Goal: Complete application form

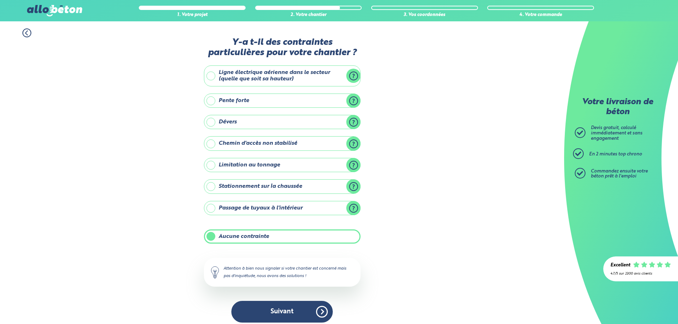
click at [317, 304] on button "Suivant" at bounding box center [281, 312] width 101 height 22
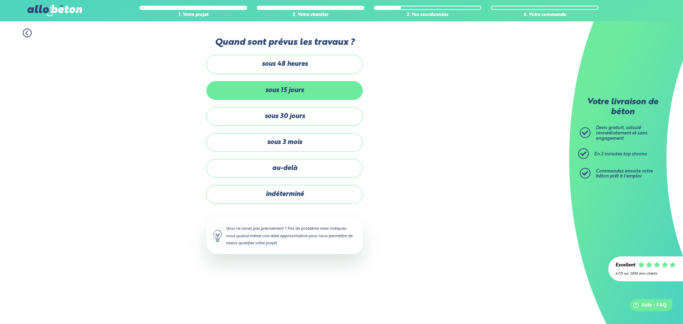
click at [221, 92] on label "sous 15 jours" at bounding box center [284, 90] width 156 height 19
click at [0, 0] on input "sous 15 jours" at bounding box center [0, 0] width 0 height 0
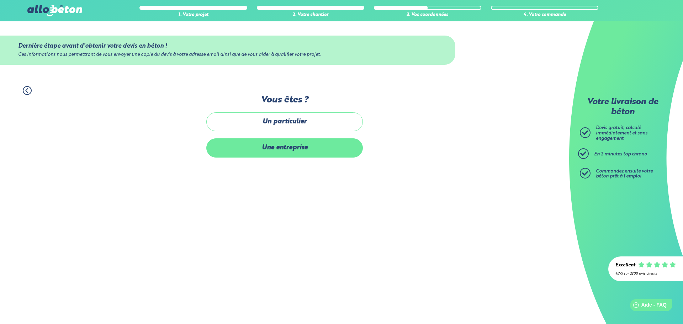
click at [290, 153] on label "Une entreprise" at bounding box center [284, 147] width 156 height 19
click at [0, 0] on input "Une entreprise" at bounding box center [0, 0] width 0 height 0
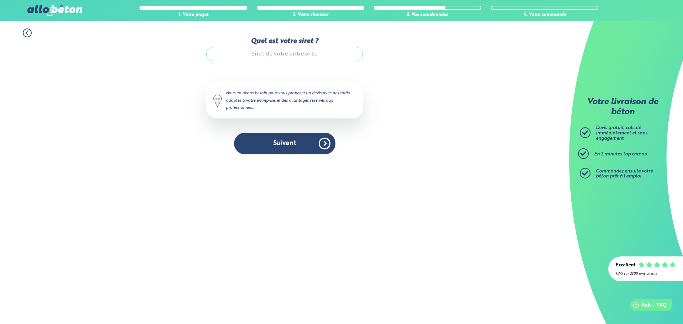
click at [260, 55] on input "Quel est votre siret ?" at bounding box center [284, 54] width 156 height 14
click at [271, 57] on input "Quel est votre siret ?" at bounding box center [284, 54] width 156 height 14
paste input "L’audit documentaire a révélé un manque de maîtrise globale du système de gesti…"
type input "L’audit documentaire a révélé un manque de maîtrise globale du système de gesti…"
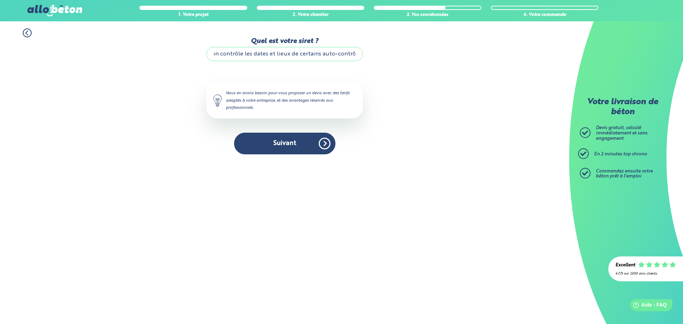
click at [337, 57] on input "L’audit documentaire a révélé un manque de maîtrise globale du système de gesti…" at bounding box center [284, 54] width 156 height 14
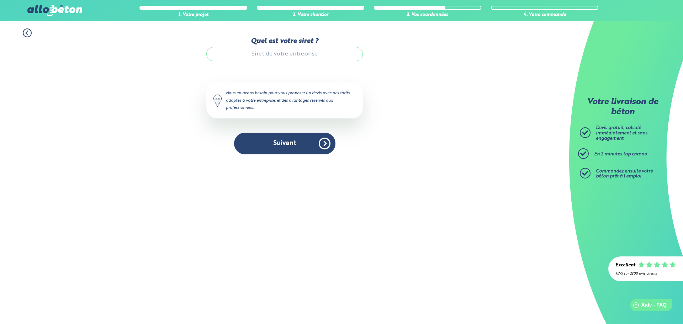
paste input "83409649700187"
type input "83409649700187"
click at [299, 145] on button "Suivant" at bounding box center [284, 144] width 101 height 22
click at [296, 147] on button "Suivant" at bounding box center [284, 144] width 101 height 22
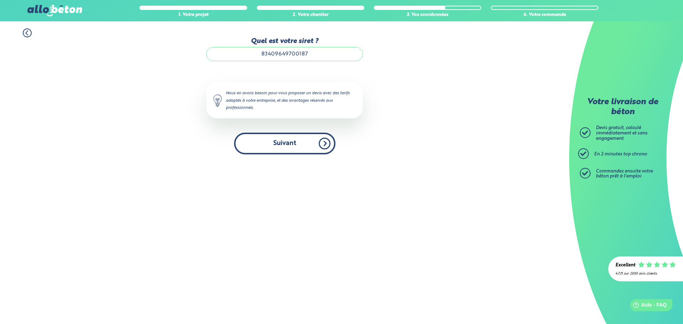
click at [295, 147] on button "Suivant" at bounding box center [284, 144] width 101 height 22
click at [292, 145] on button "Suivant" at bounding box center [284, 144] width 101 height 22
click at [291, 144] on button "Suivant" at bounding box center [284, 144] width 101 height 22
click at [323, 144] on button "Suivant" at bounding box center [284, 144] width 101 height 22
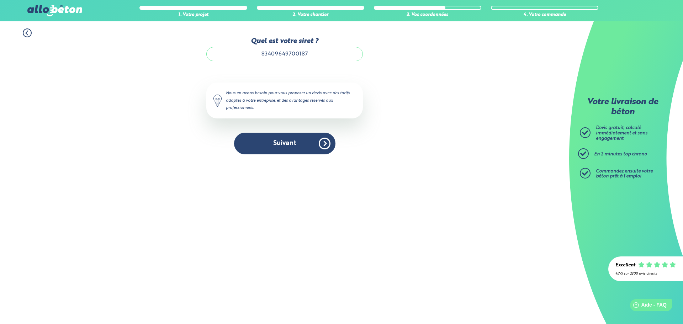
click at [320, 54] on input "83409649700187" at bounding box center [284, 54] width 156 height 14
click at [326, 143] on button "Suivant" at bounding box center [284, 144] width 101 height 22
click at [261, 142] on button "Suivant" at bounding box center [284, 144] width 101 height 22
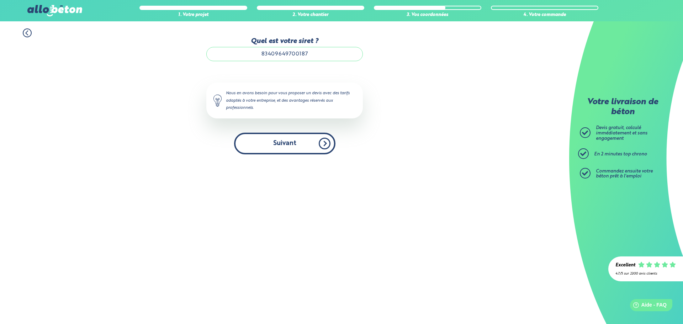
click at [261, 142] on button "Suivant" at bounding box center [284, 144] width 101 height 22
click at [262, 139] on button "Suivant" at bounding box center [284, 144] width 101 height 22
click at [261, 138] on button "Suivant" at bounding box center [284, 144] width 101 height 22
click at [262, 137] on button "Suivant" at bounding box center [284, 144] width 101 height 22
click at [282, 144] on button "Suivant" at bounding box center [284, 144] width 101 height 22
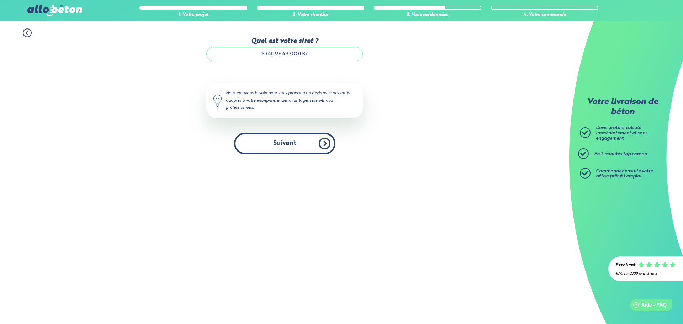
click at [281, 142] on button "Suivant" at bounding box center [284, 144] width 101 height 22
click at [329, 145] on button "Suivant" at bounding box center [284, 144] width 101 height 22
click at [329, 146] on button "Suivant" at bounding box center [284, 144] width 101 height 22
click at [328, 146] on button "Suivant" at bounding box center [284, 144] width 101 height 22
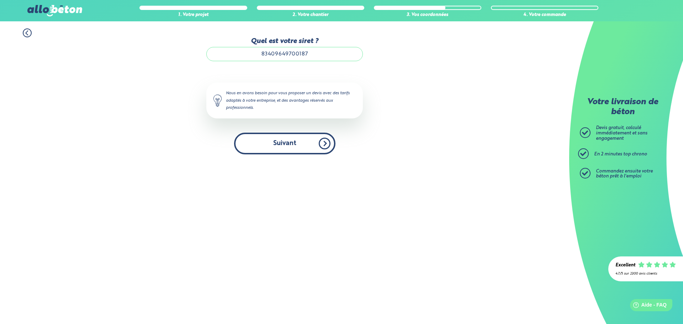
click at [325, 145] on button "Suivant" at bounding box center [284, 144] width 101 height 22
click at [323, 144] on button "Suivant" at bounding box center [284, 144] width 101 height 22
click at [313, 143] on button "Suivant" at bounding box center [284, 144] width 101 height 22
click at [312, 145] on button "Suivant" at bounding box center [284, 144] width 101 height 22
drag, startPoint x: 310, startPoint y: 145, endPoint x: 307, endPoint y: 143, distance: 3.8
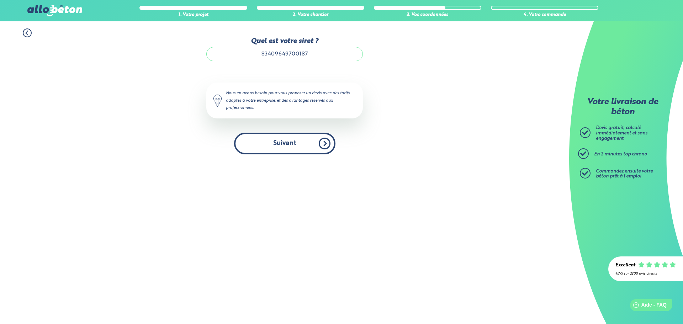
click at [309, 144] on button "Suivant" at bounding box center [284, 144] width 101 height 22
drag, startPoint x: 306, startPoint y: 144, endPoint x: 282, endPoint y: 137, distance: 24.7
click at [303, 142] on button "Suivant" at bounding box center [284, 144] width 101 height 22
click at [281, 137] on button "Suivant" at bounding box center [284, 144] width 101 height 22
click at [285, 138] on button "Suivant" at bounding box center [284, 144] width 101 height 22
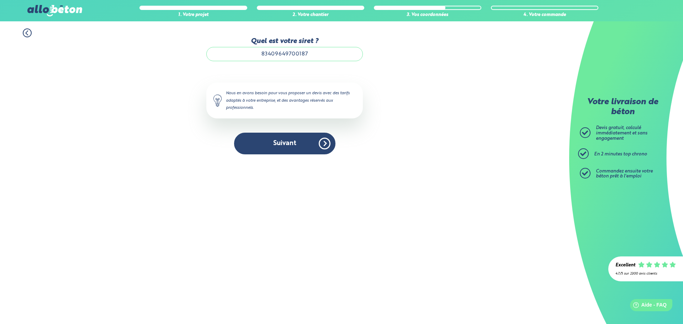
click at [266, 53] on input "83409649700187" at bounding box center [284, 54] width 156 height 14
click at [325, 54] on input "83409649700187" at bounding box center [284, 54] width 156 height 14
click at [320, 54] on input "83409649700187" at bounding box center [284, 54] width 156 height 14
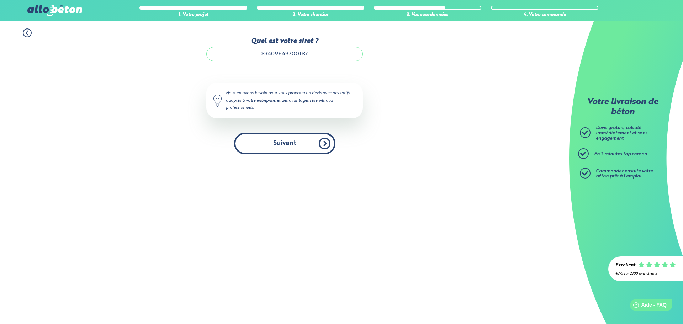
click at [324, 144] on button "Suivant" at bounding box center [284, 144] width 101 height 22
click at [323, 144] on button "Suivant" at bounding box center [284, 144] width 101 height 22
